Goal: Task Accomplishment & Management: Manage account settings

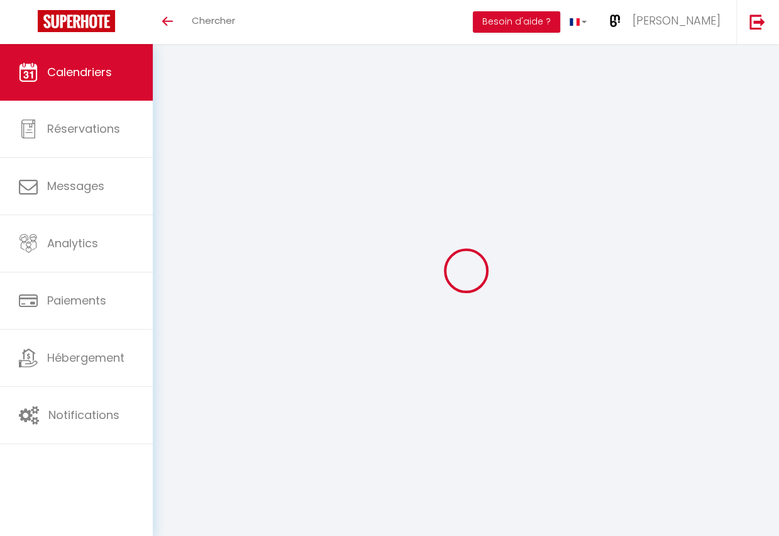
select select
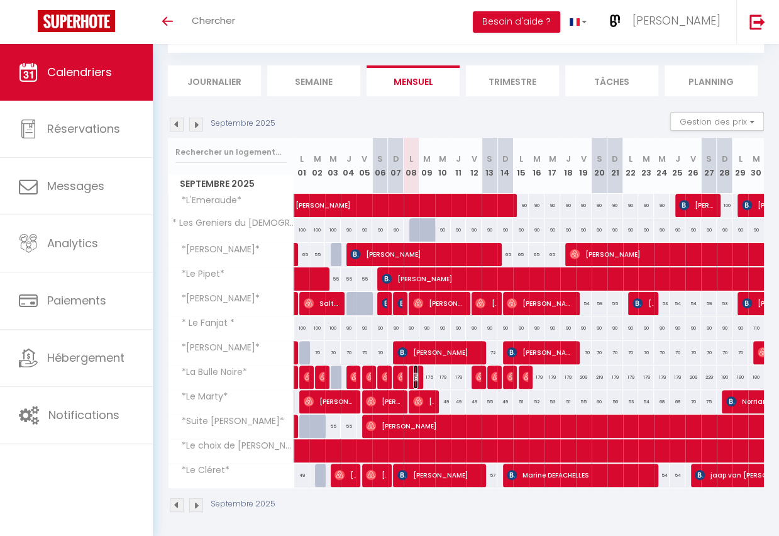
click at [415, 373] on img at bounding box center [418, 376] width 10 height 10
select select "OK"
select select "KO"
select select "0"
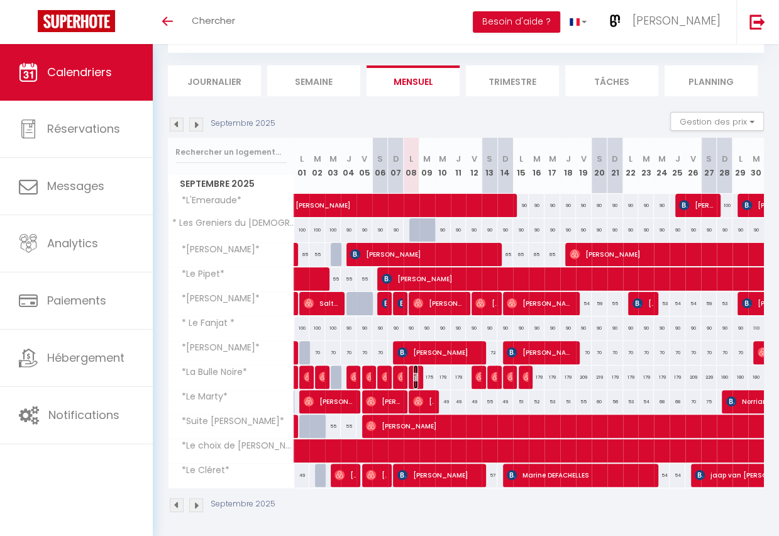
select select "1"
select select
select select "37545"
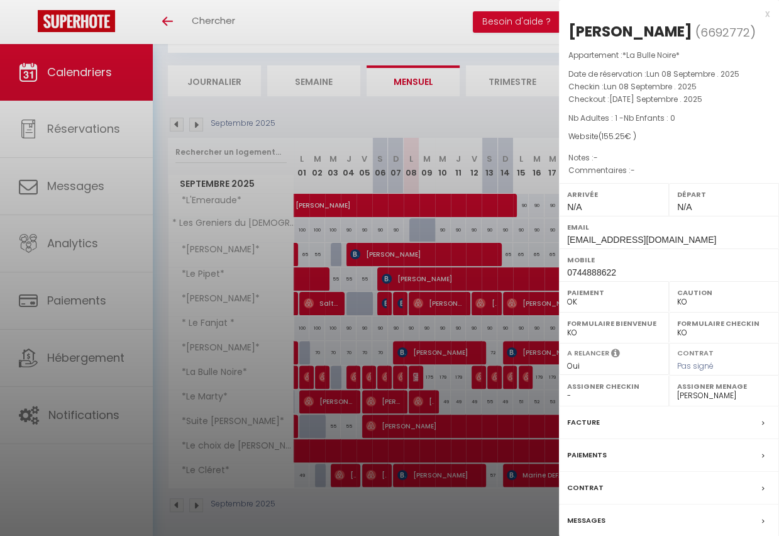
click at [766, 14] on div "x" at bounding box center [664, 13] width 211 height 15
